Goal: Book appointment/travel/reservation

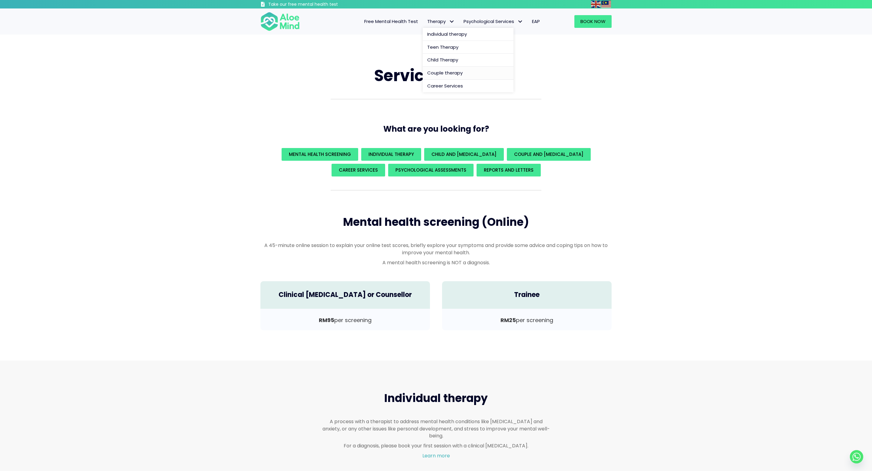
click at [440, 72] on span "Couple therapy" at bounding box center [444, 73] width 35 height 6
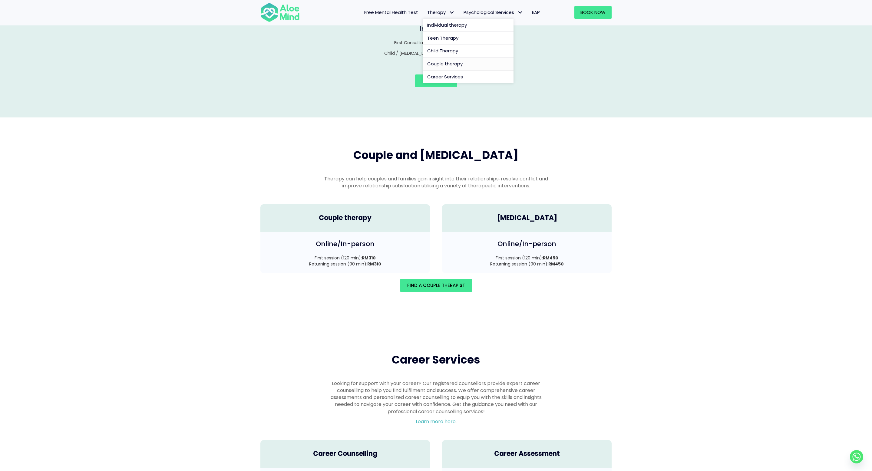
scroll to position [837, 0]
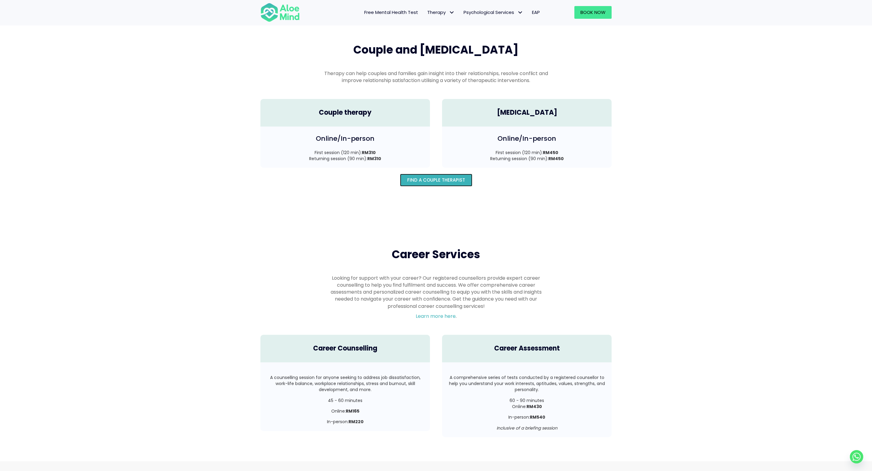
click at [444, 177] on span "Find A Couple Therapist" at bounding box center [436, 180] width 58 height 6
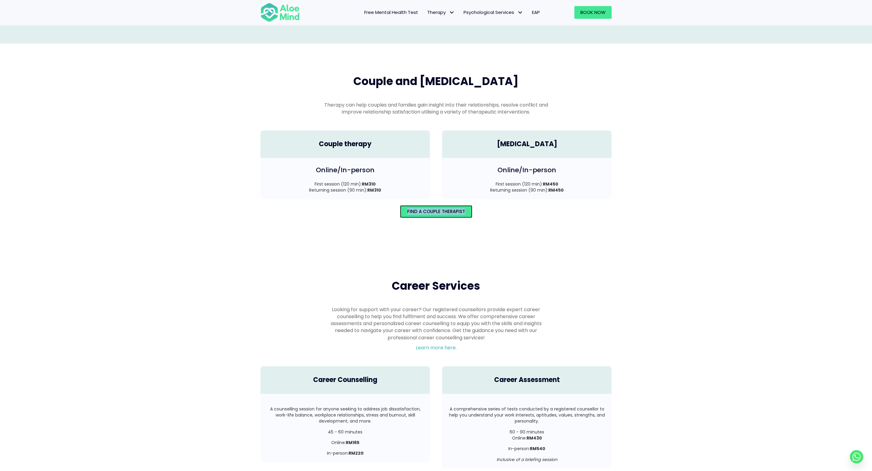
scroll to position [801, 0]
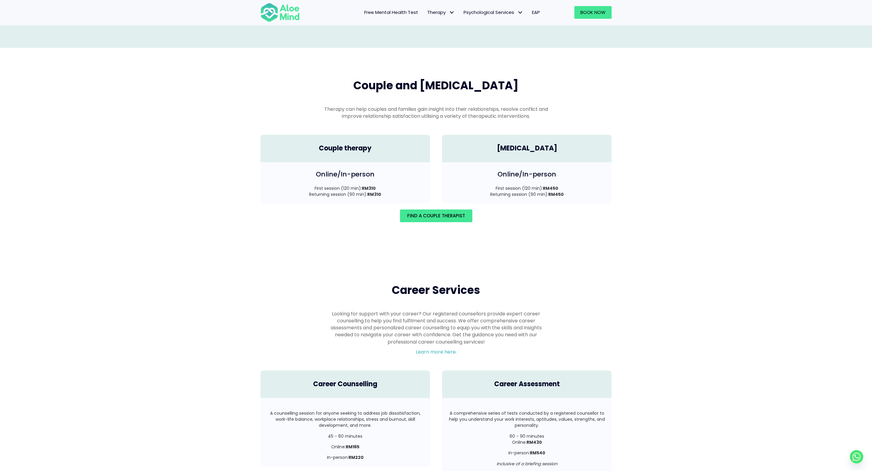
click at [410, 135] on div "Couple therapy" at bounding box center [345, 149] width 170 height 28
click at [319, 175] on div "Online/In-person First session (120 min): RM310 Returning session (90 min): RM3…" at bounding box center [345, 182] width 170 height 41
drag, startPoint x: 306, startPoint y: 173, endPoint x: 371, endPoint y: 197, distance: 69.7
click at [371, 197] on div "Couple and family therapy Therapy can help couples and families gain insight in…" at bounding box center [435, 150] width 363 height 156
click at [371, 203] on div "Find A Couple Therapist" at bounding box center [435, 215] width 363 height 25
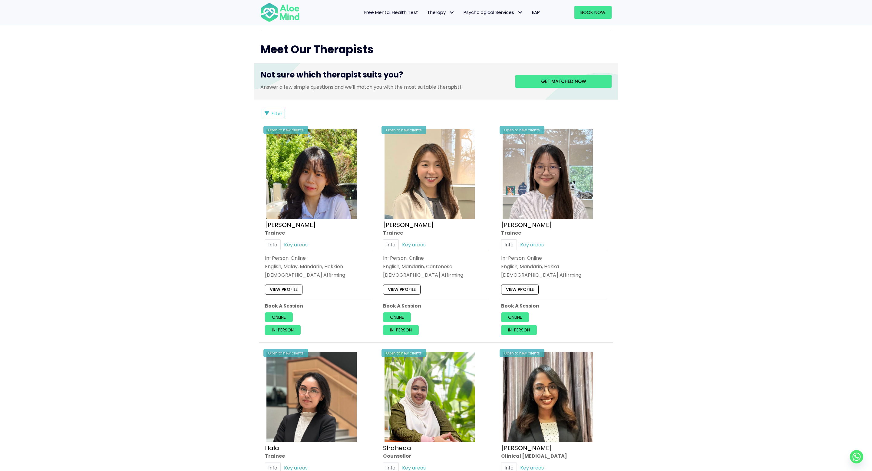
scroll to position [191, 0]
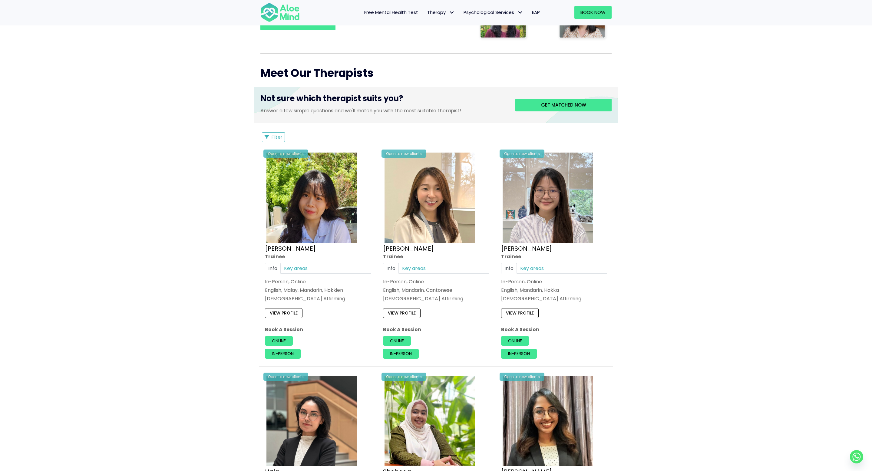
click at [287, 138] on div "Filter Filter Sort by: Newclient (desc) Listing Description Newclient" at bounding box center [435, 137] width 351 height 10
click at [279, 138] on span "Filter" at bounding box center [277, 137] width 11 height 6
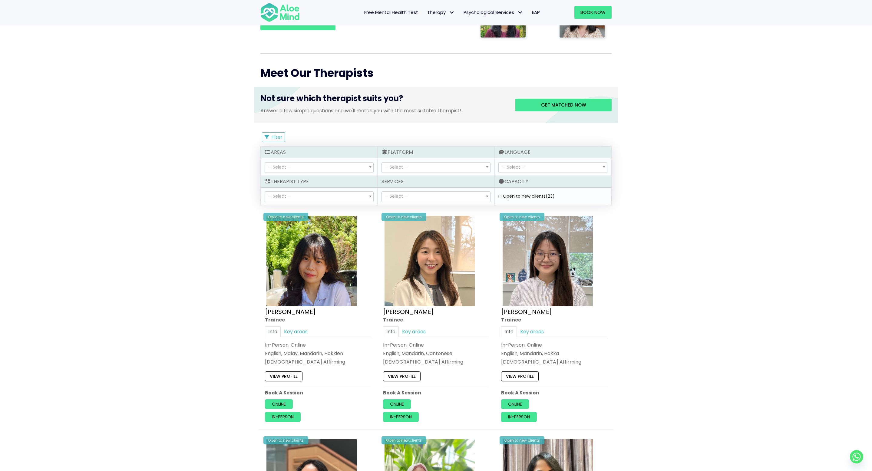
click at [398, 196] on span "— Select —" at bounding box center [396, 196] width 23 height 6
select select "149"
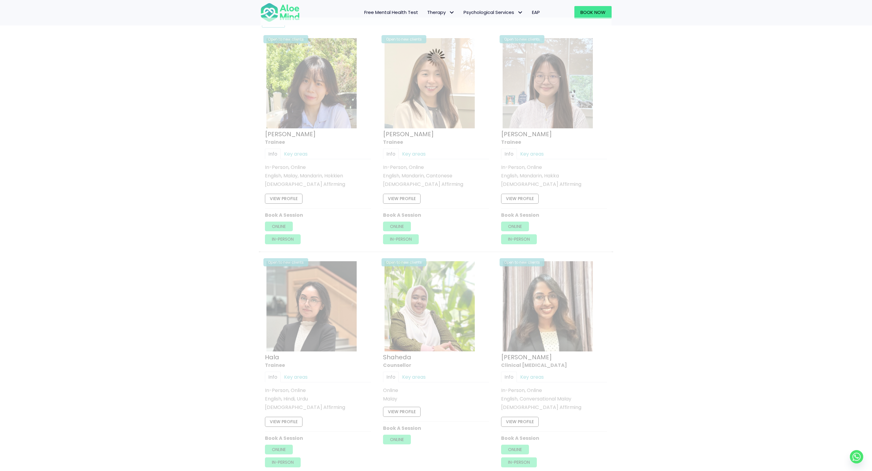
scroll to position [324, 0]
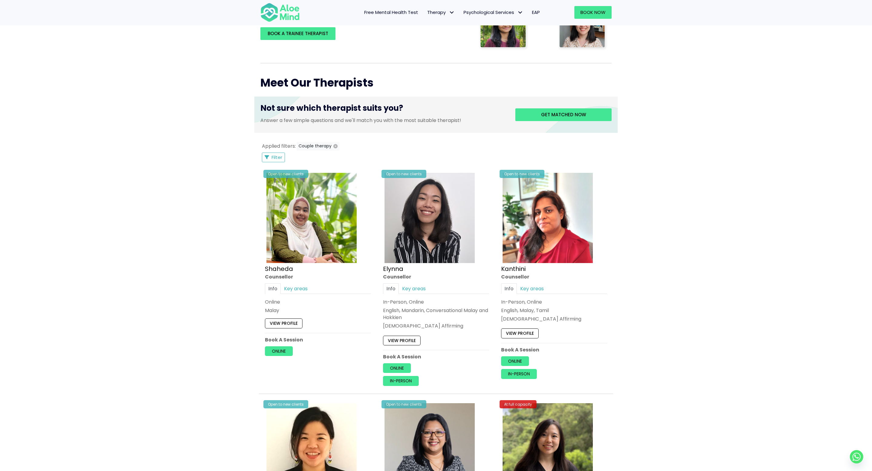
scroll to position [144, 0]
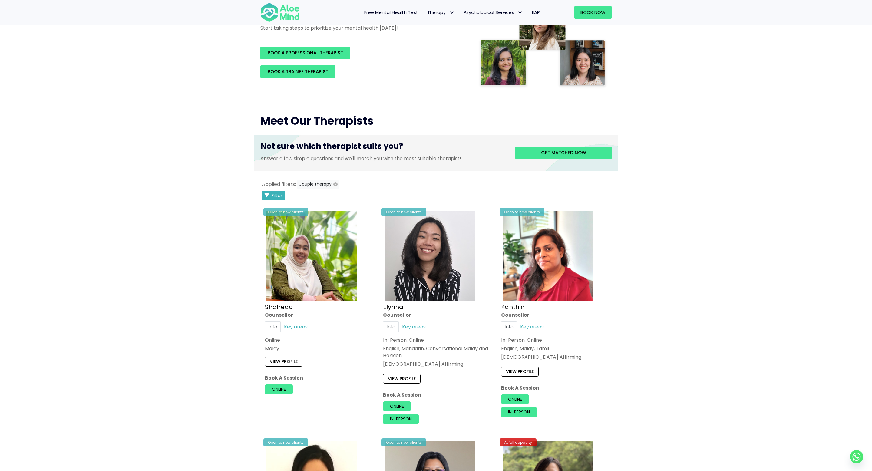
click at [282, 194] on button "Filter" at bounding box center [273, 196] width 23 height 10
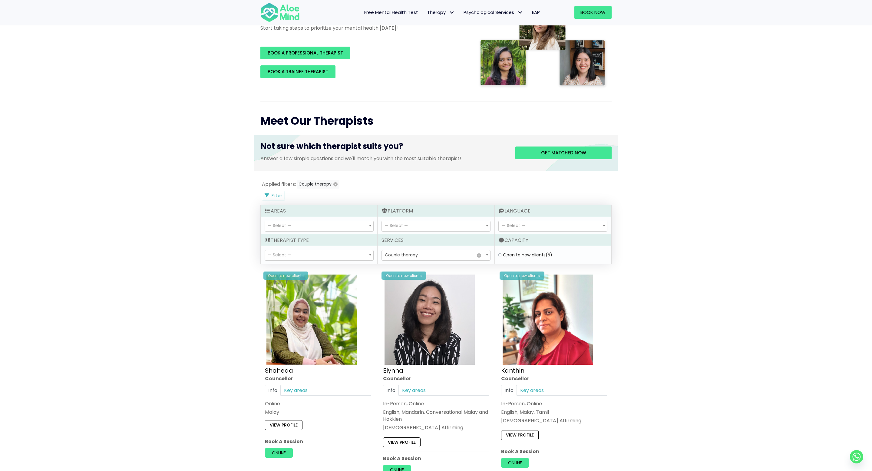
click at [503, 254] on label "Open to new clients (5)" at bounding box center [527, 255] width 49 height 6
click at [500, 254] on clients "Open to new clients (5)" at bounding box center [499, 255] width 3 height 4
checkbox clients "true"
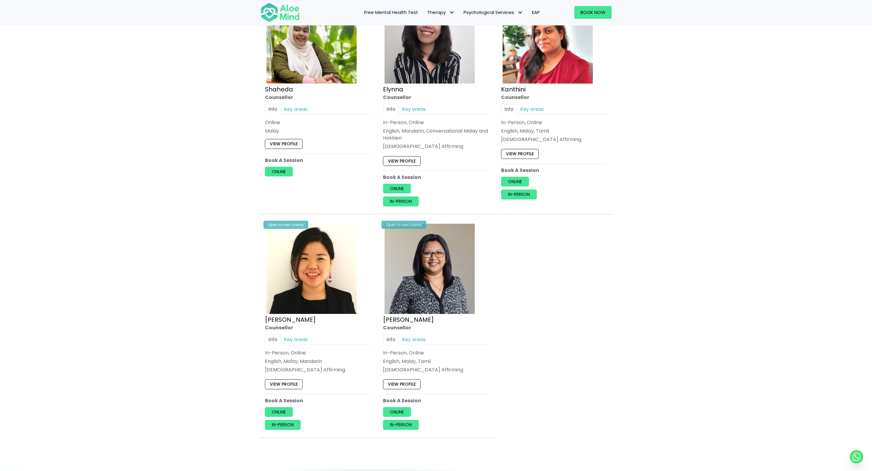
scroll to position [127, 0]
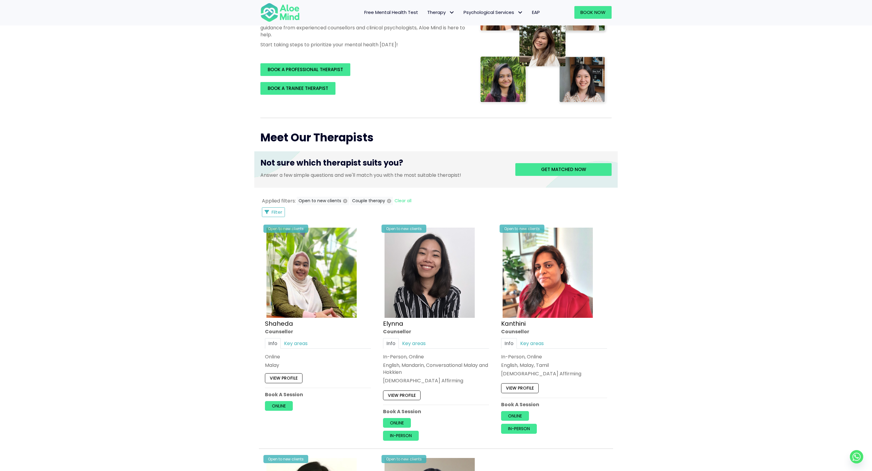
click at [203, 272] on div "Book a session Search Therapy with Licensed Professionals Discover professional…" at bounding box center [436, 305] width 872 height 796
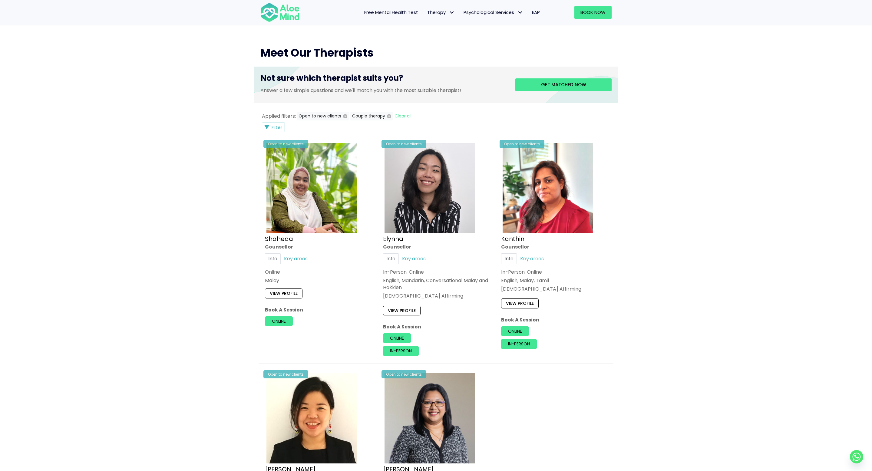
scroll to position [213, 0]
